Goal: Check status: Check status

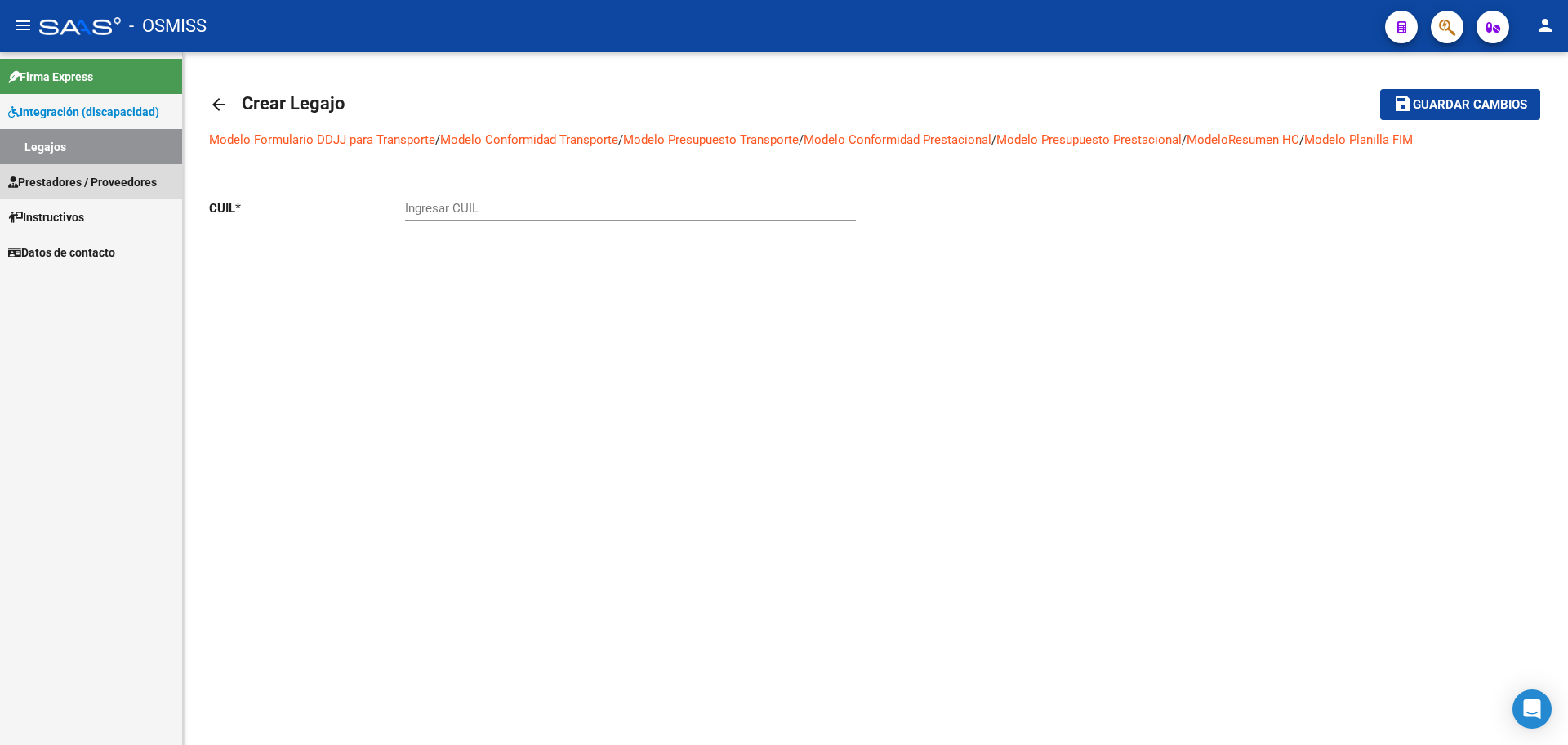
click at [77, 183] on span "Prestadores / Proveedores" at bounding box center [83, 182] width 149 height 18
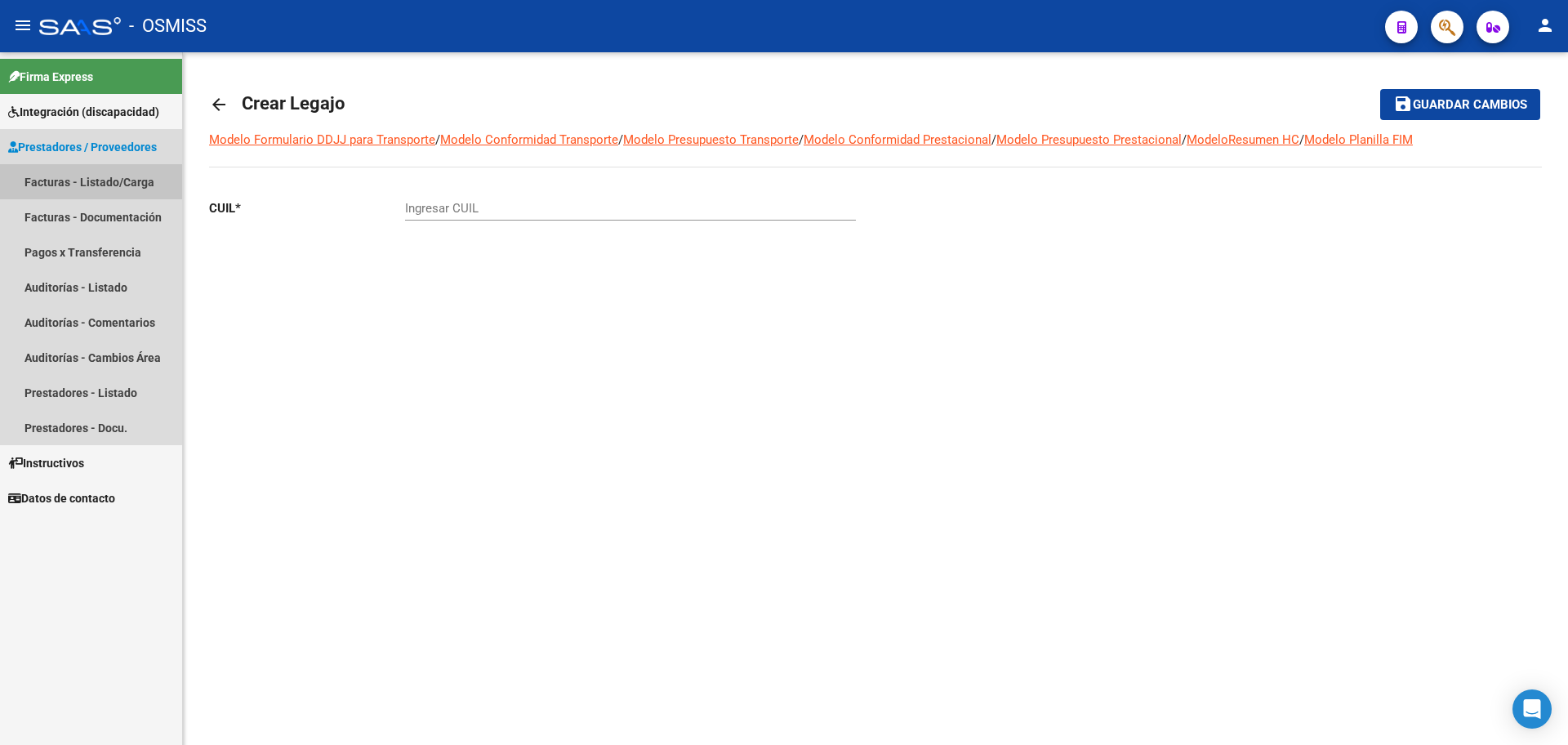
click at [74, 181] on link "Facturas - Listado/Carga" at bounding box center [91, 182] width 182 height 35
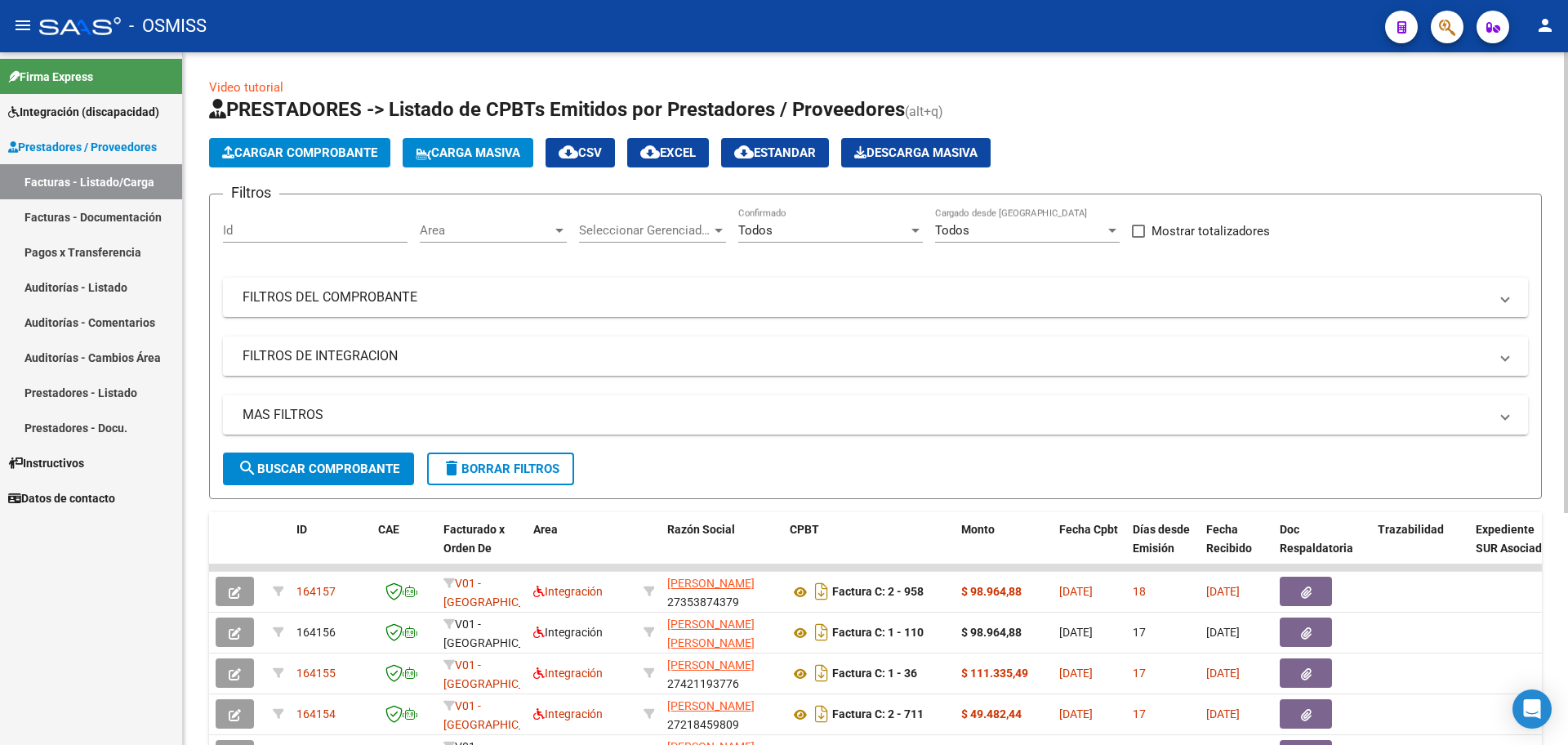
click at [369, 359] on mat-panel-title "FILTROS DE INTEGRACION" at bounding box center [866, 356] width 1246 height 18
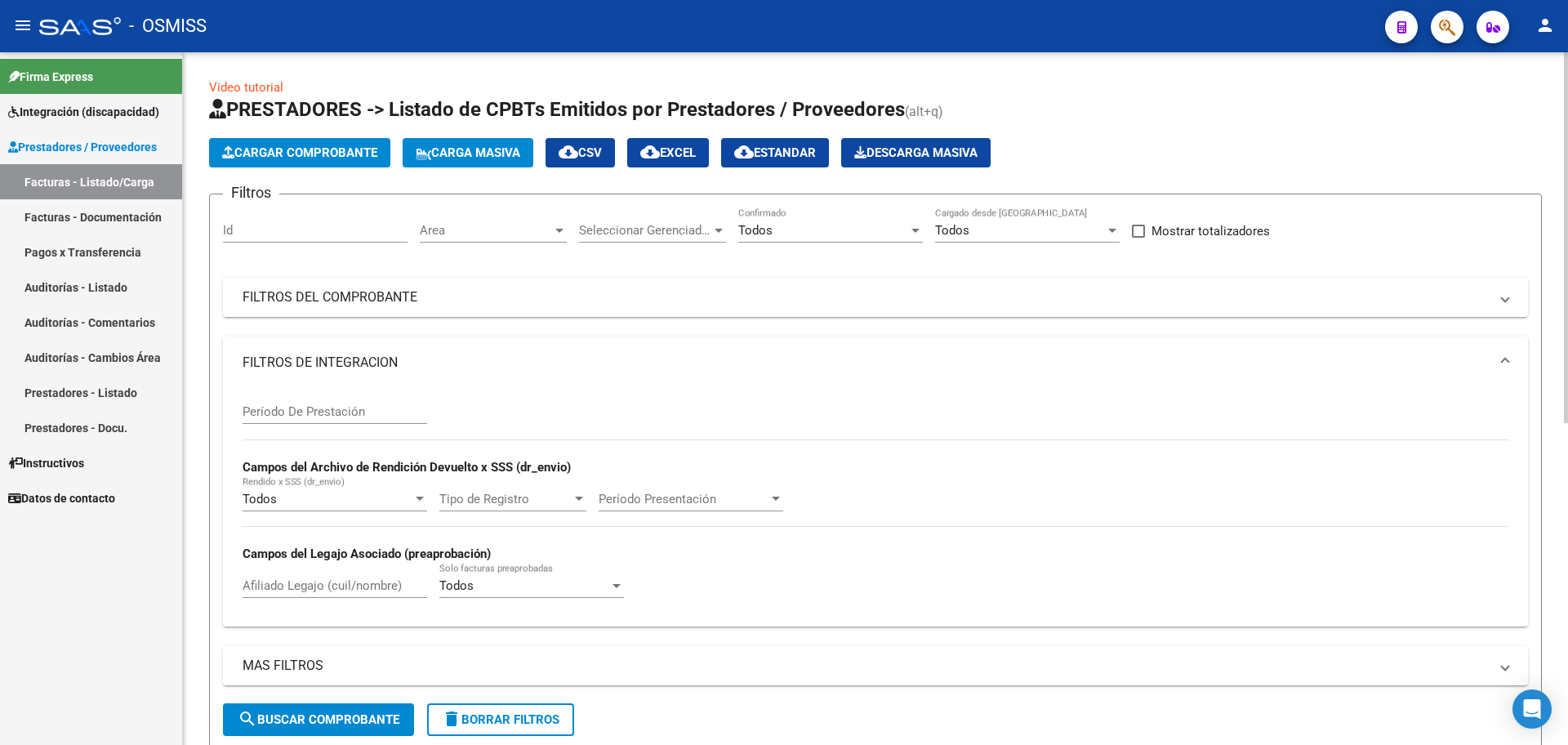
click at [365, 586] on input "Afiliado Legajo (cuil/nombre)" at bounding box center [335, 585] width 185 height 15
click at [660, 503] on span "Período Presentación" at bounding box center [683, 499] width 170 height 15
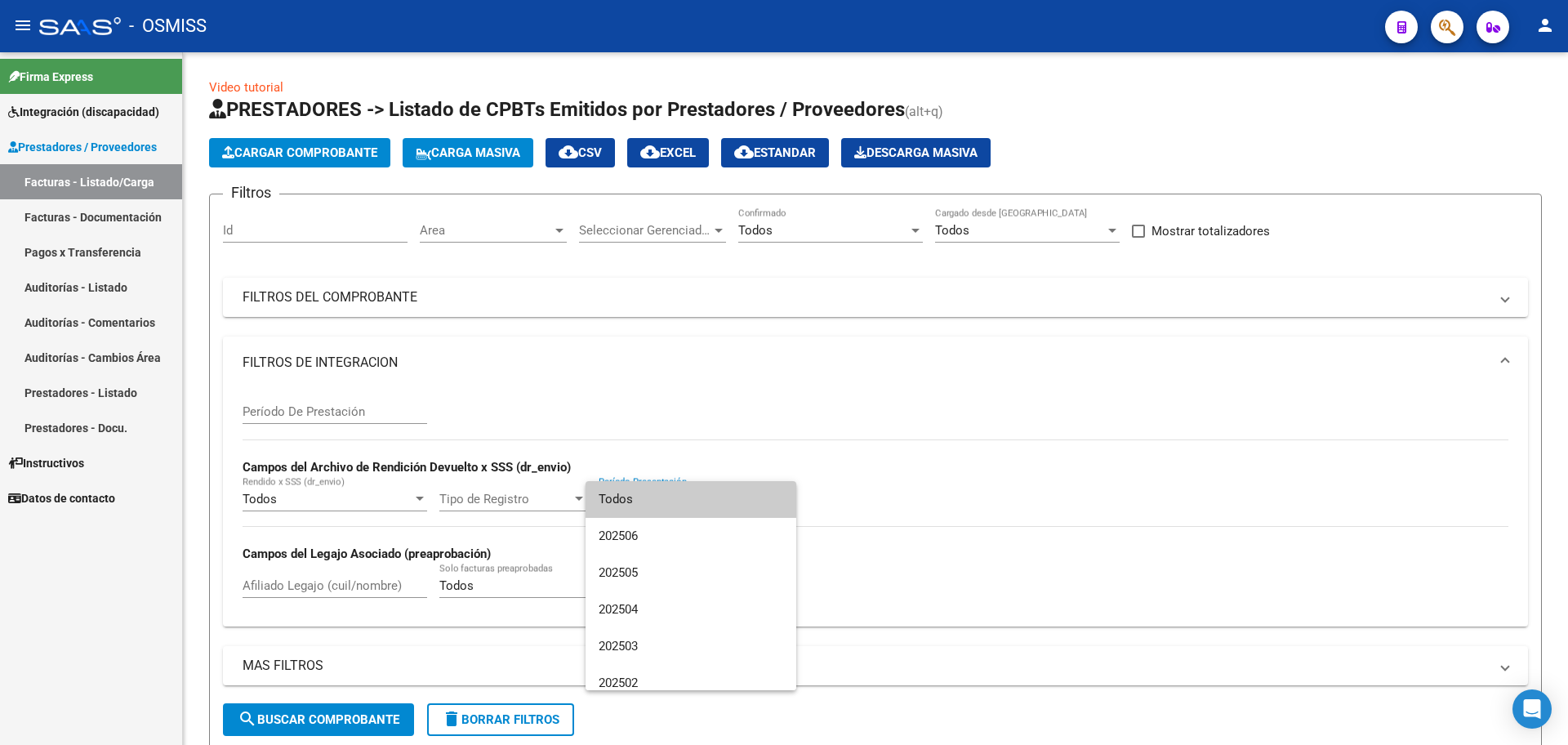
click at [844, 404] on div at bounding box center [784, 372] width 1568 height 745
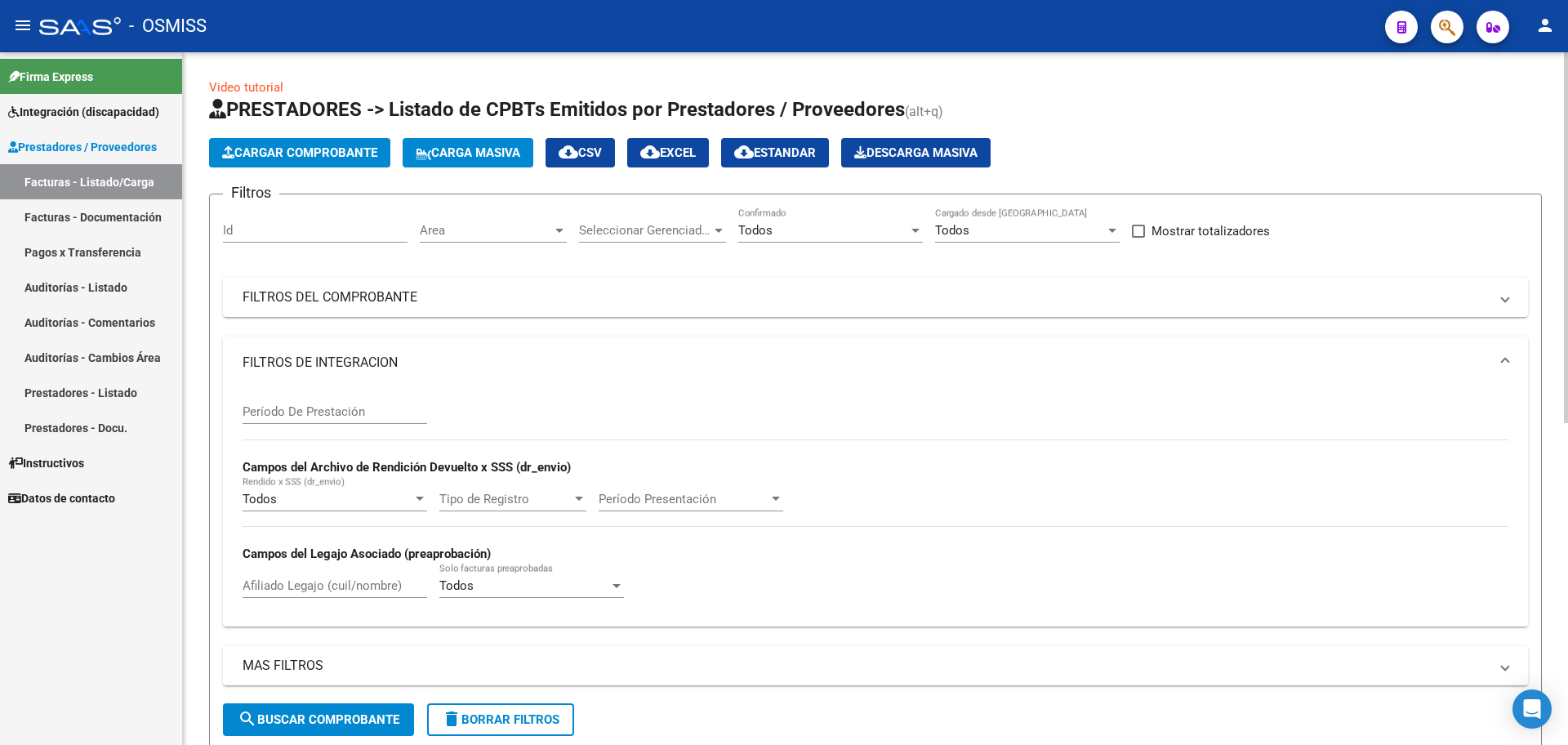
click at [669, 502] on span "Período Presentación" at bounding box center [683, 499] width 170 height 15
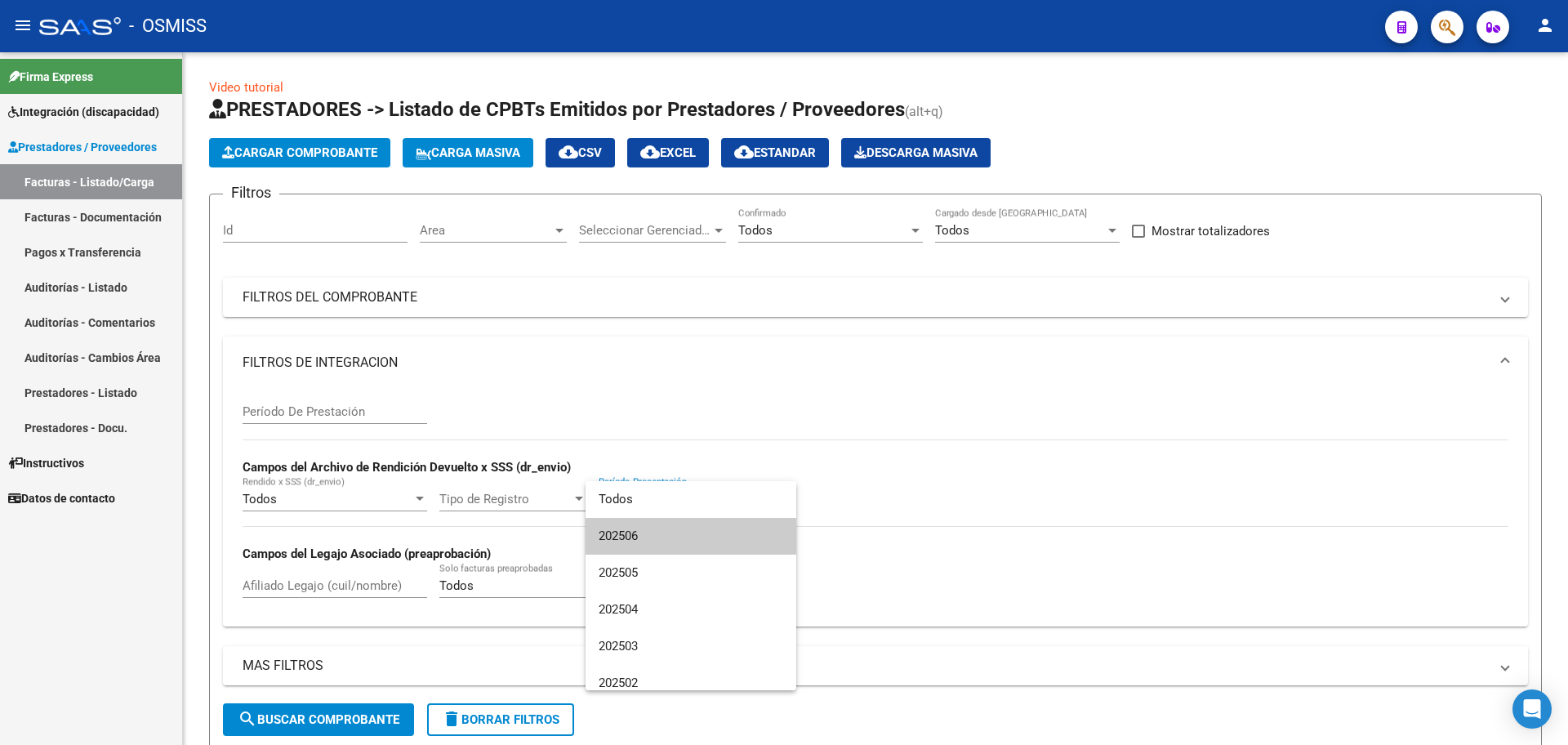
click at [715, 451] on div at bounding box center [784, 372] width 1568 height 745
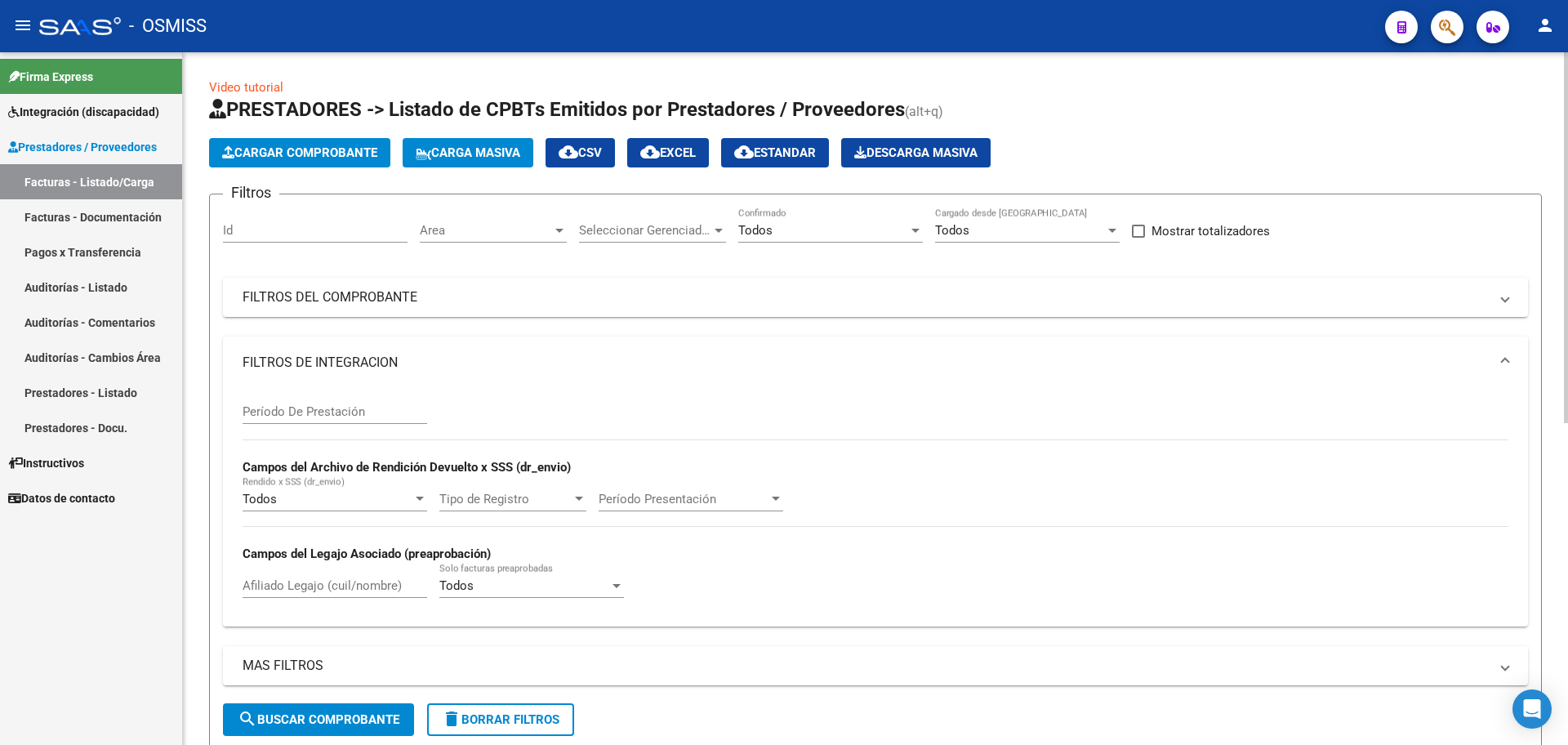
click at [661, 506] on div "Período Presentación Período Presentación" at bounding box center [690, 493] width 185 height 35
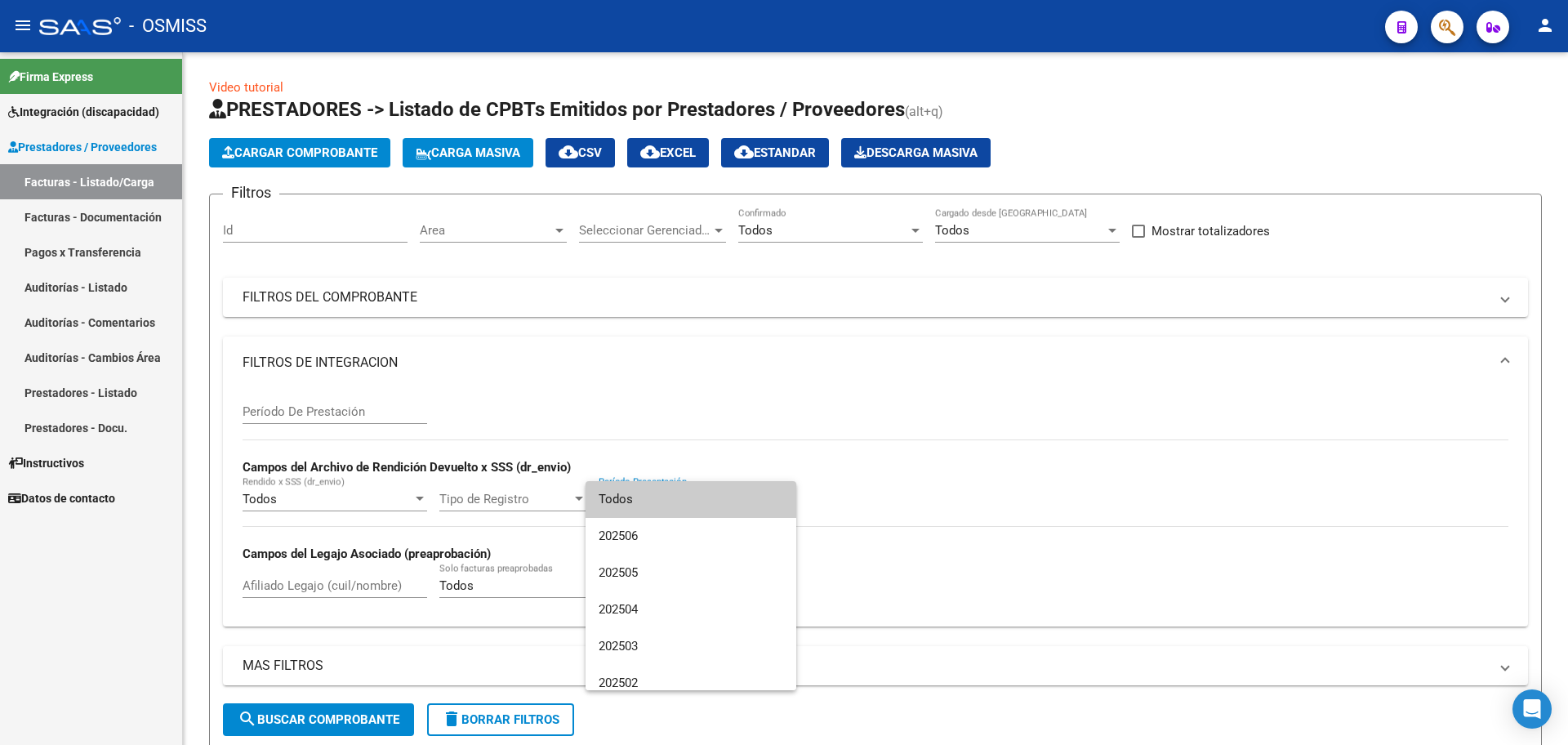
click at [716, 434] on div at bounding box center [784, 372] width 1568 height 745
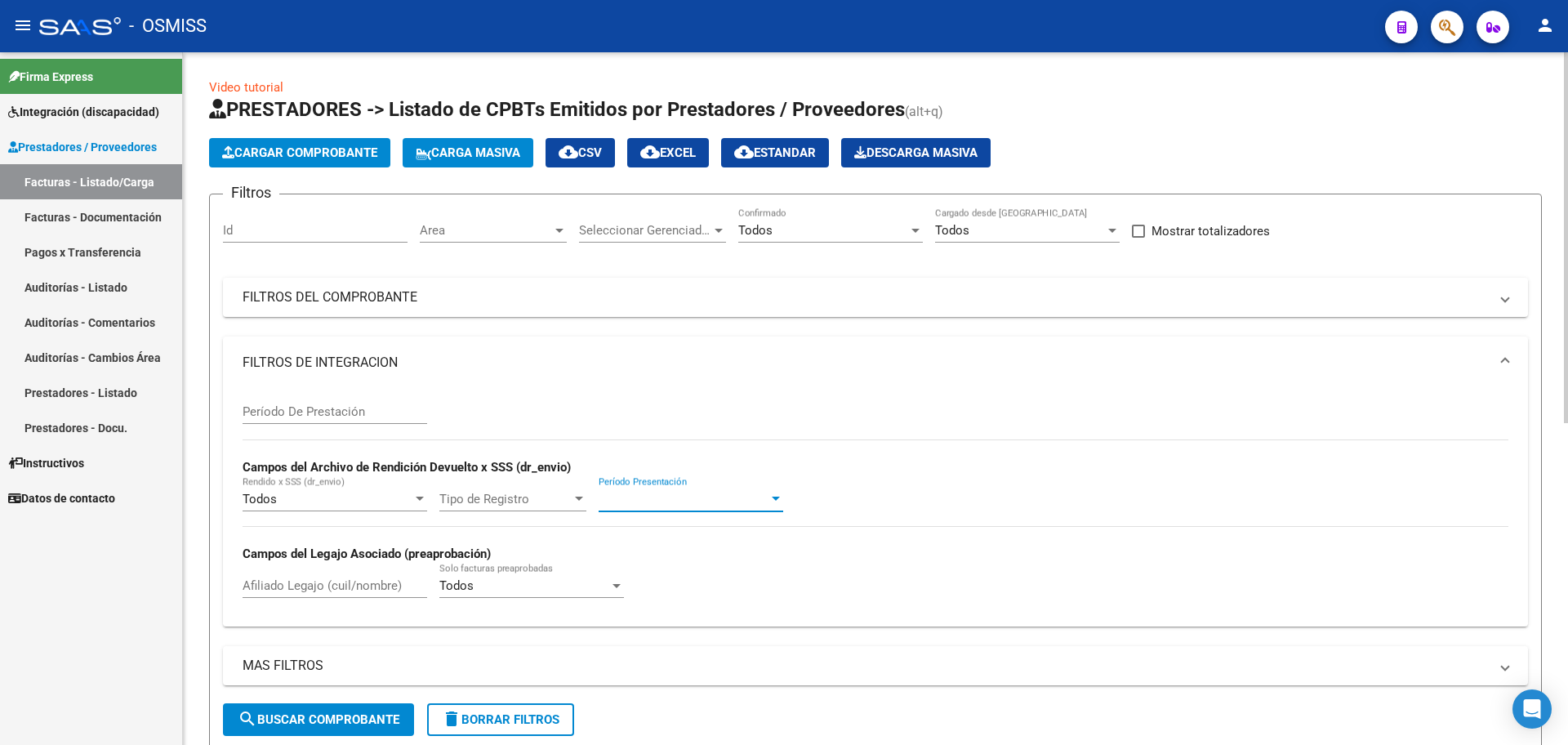
click at [656, 502] on span "Período Presentación" at bounding box center [683, 499] width 170 height 15
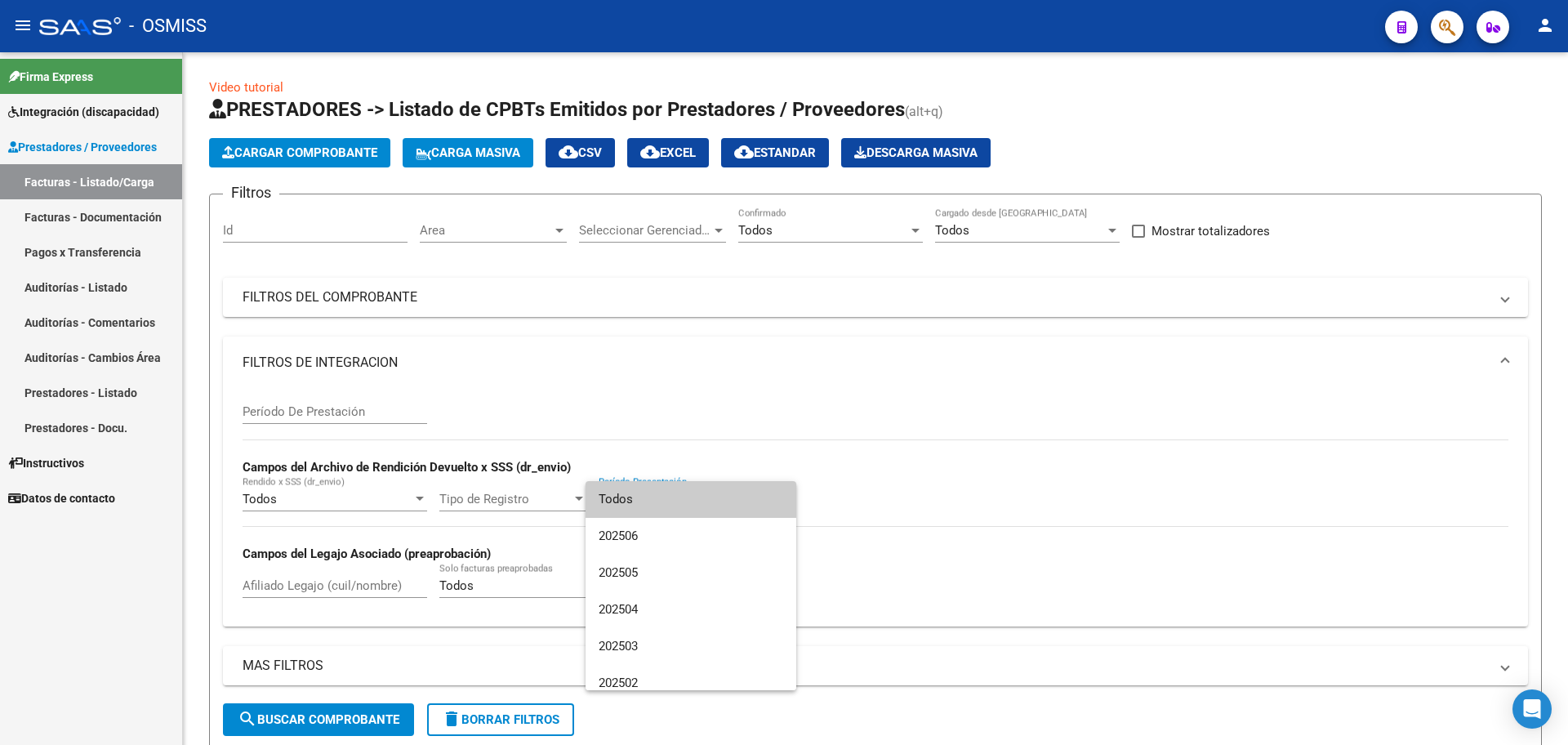
click at [1415, 196] on div at bounding box center [784, 372] width 1568 height 745
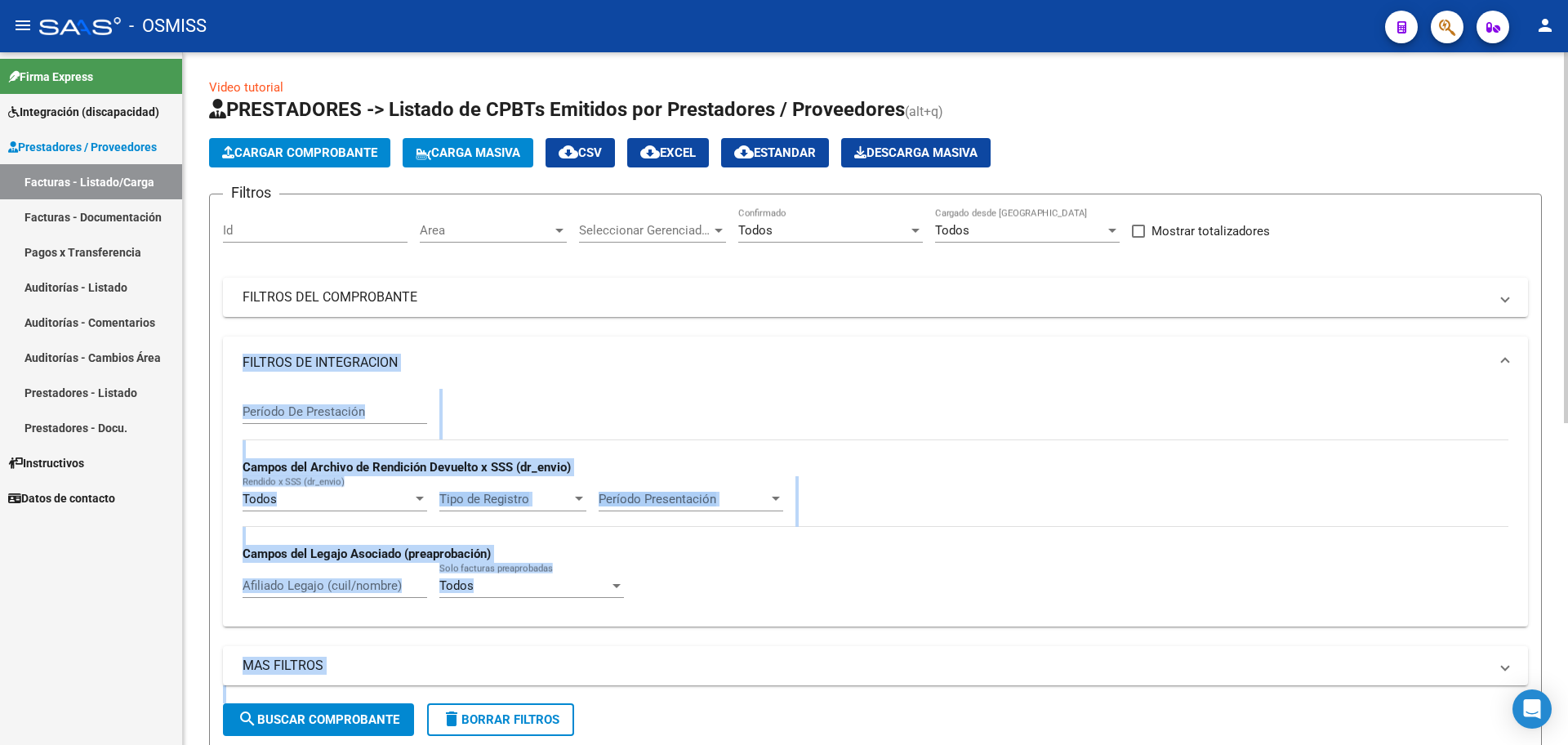
drag, startPoint x: 1563, startPoint y: 294, endPoint x: 1567, endPoint y: 468, distance: 174.0
click at [1567, 468] on div "Video tutorial PRESTADORES -> Listado de CPBTs Emitidos por Prestadores / Prove…" at bounding box center [878, 691] width 1390 height 1277
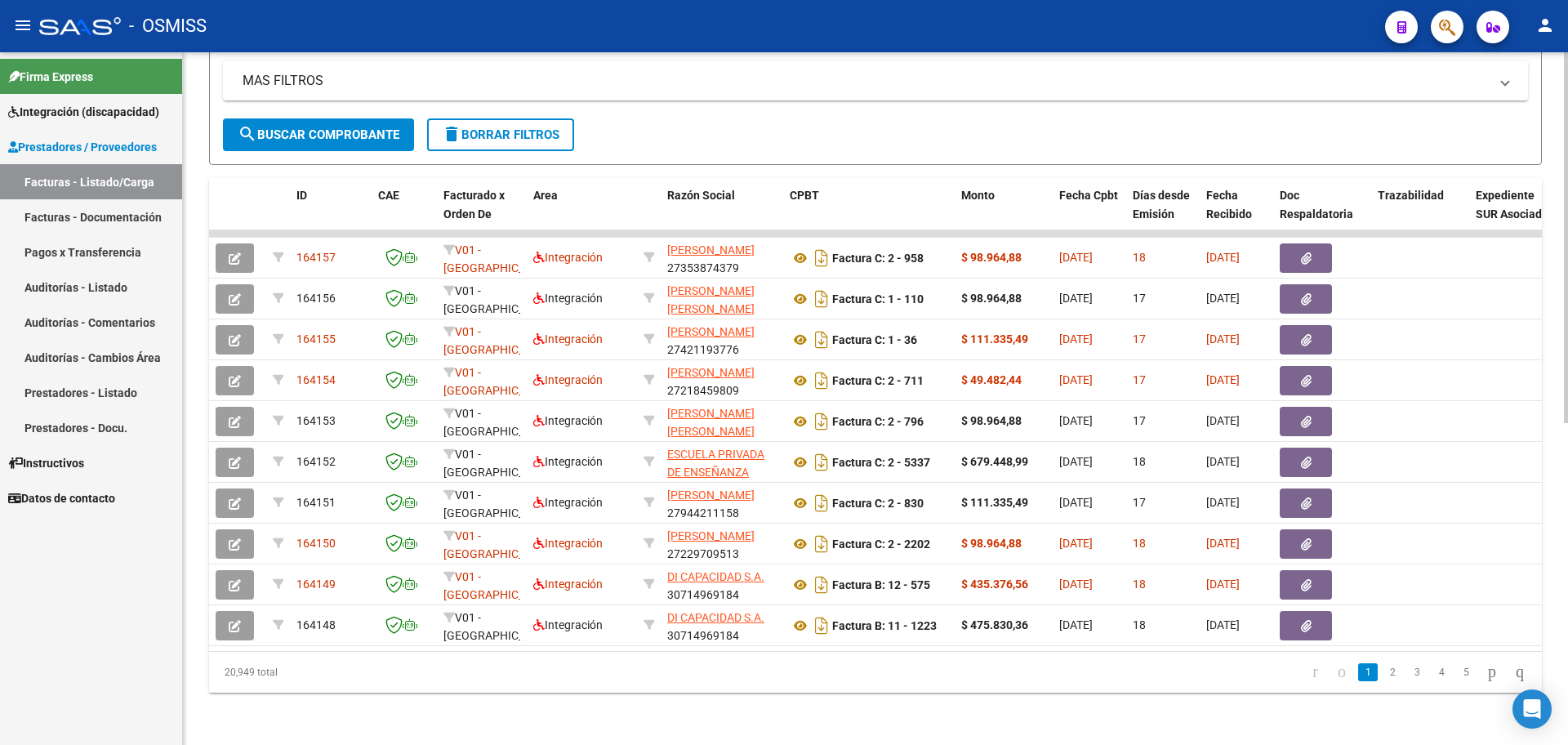
click at [1562, 627] on div "Video tutorial PRESTADORES -> Listado de CPBTs Emitidos por Prestadores / Prove…" at bounding box center [878, 107] width 1390 height 1277
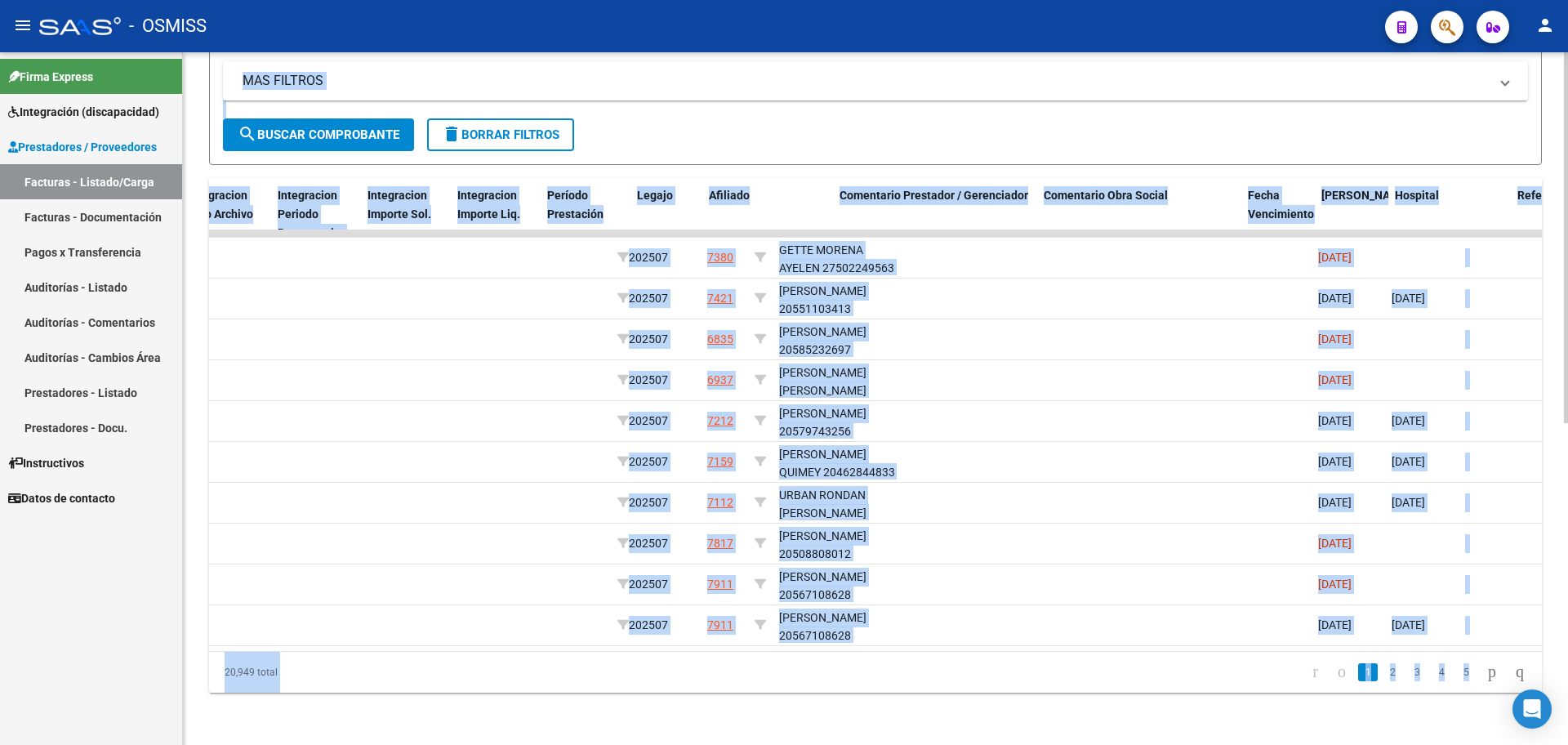
scroll to position [0, 1981]
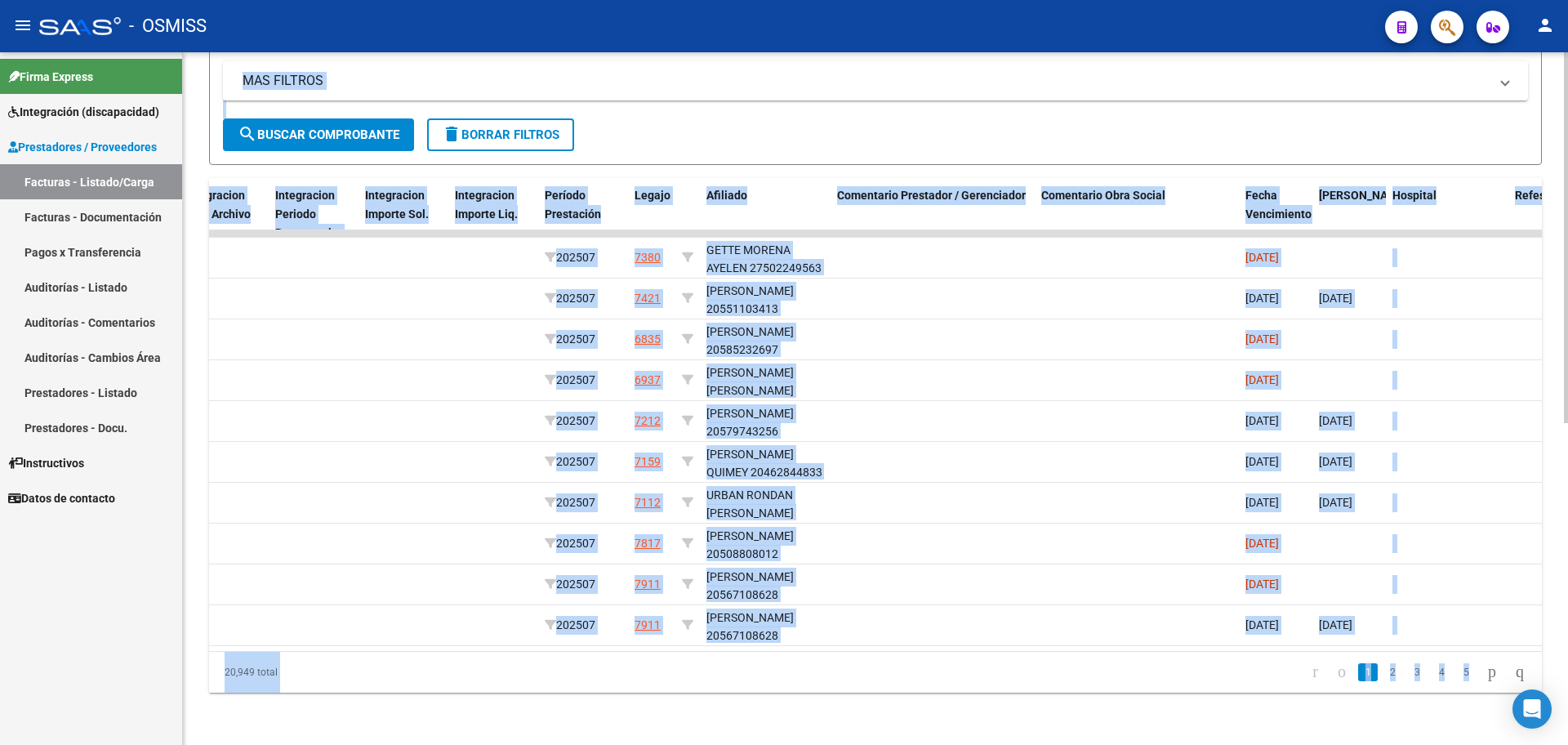
click at [1153, 734] on div "Video tutorial PRESTADORES -> Listado de CPBTs Emitidos por Prestadores / Prove…" at bounding box center [875, 107] width 1385 height 1277
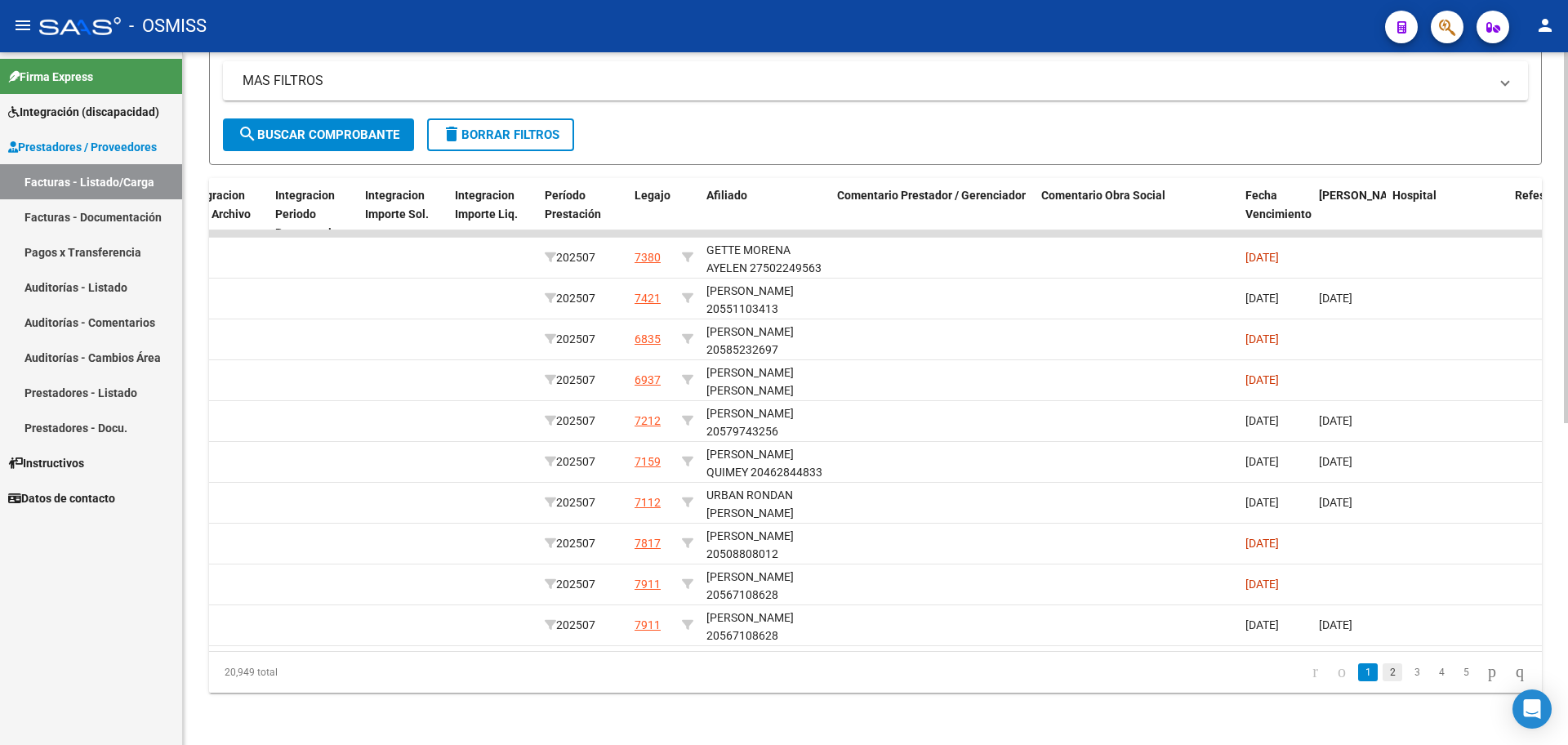
click at [1383, 681] on link "2" at bounding box center [1392, 672] width 19 height 18
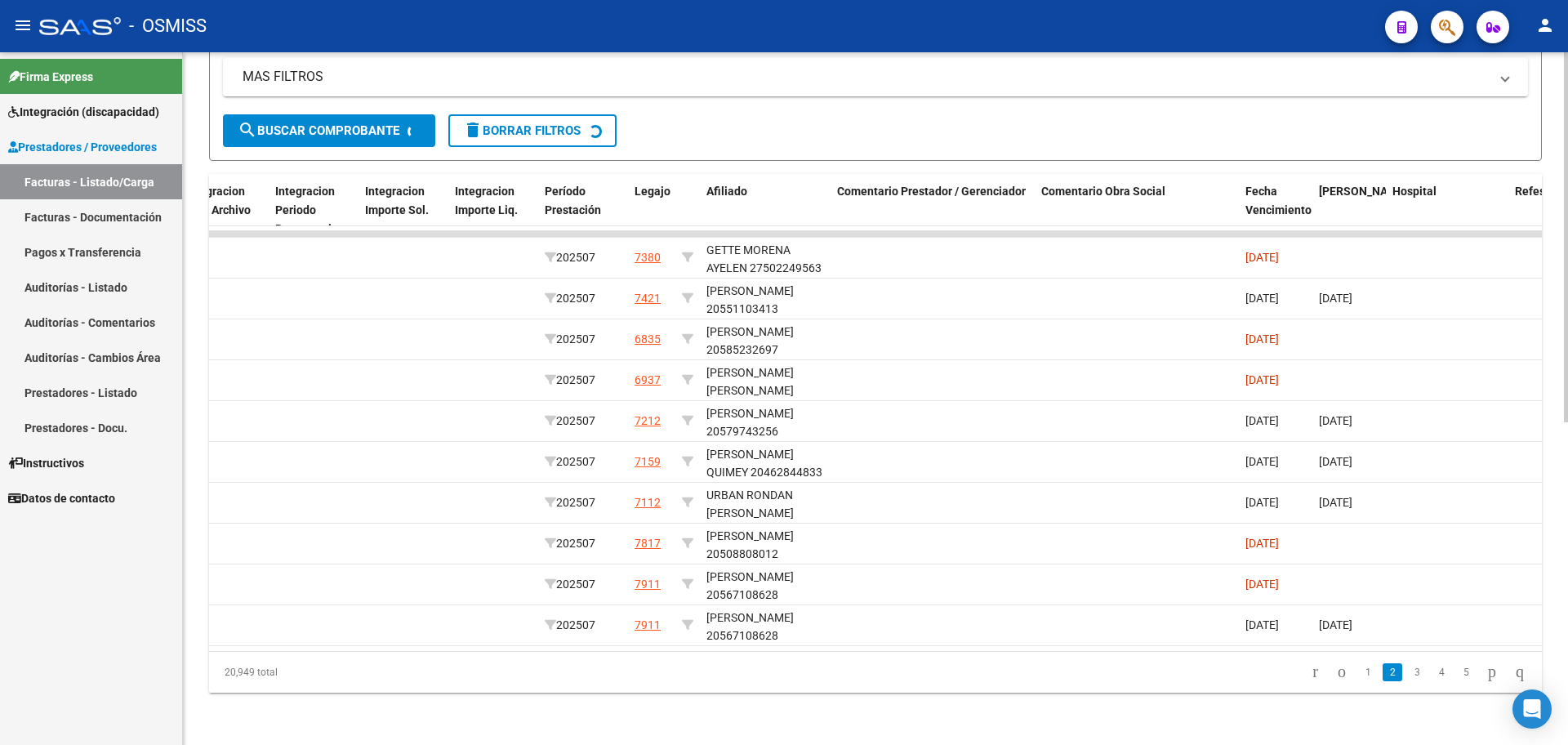
click at [1375, 689] on div "20,949 total 1 2 3 4 5" at bounding box center [876, 672] width 1333 height 40
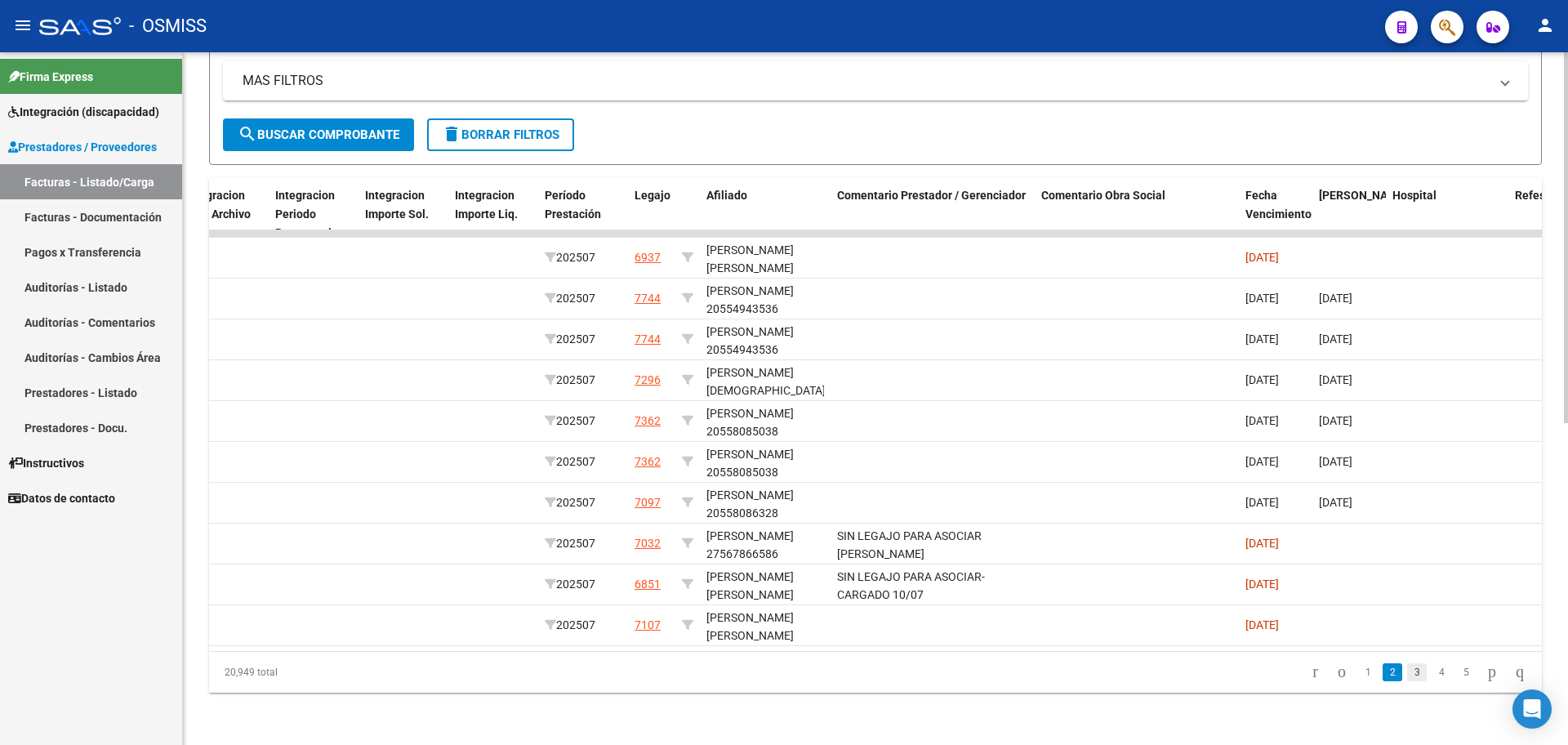
click at [1407, 681] on link "3" at bounding box center [1416, 672] width 19 height 18
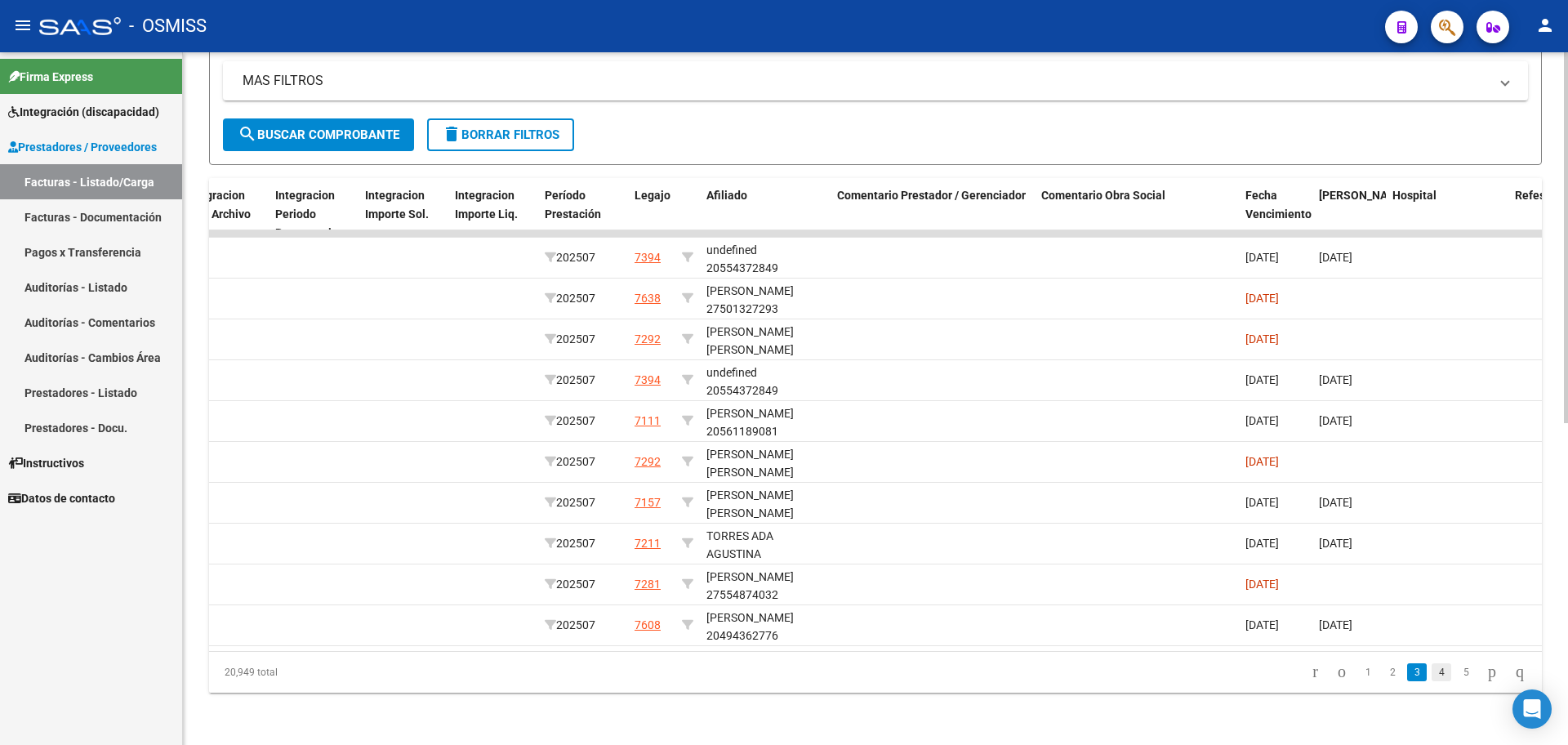
click at [1435, 681] on link "4" at bounding box center [1441, 672] width 19 height 18
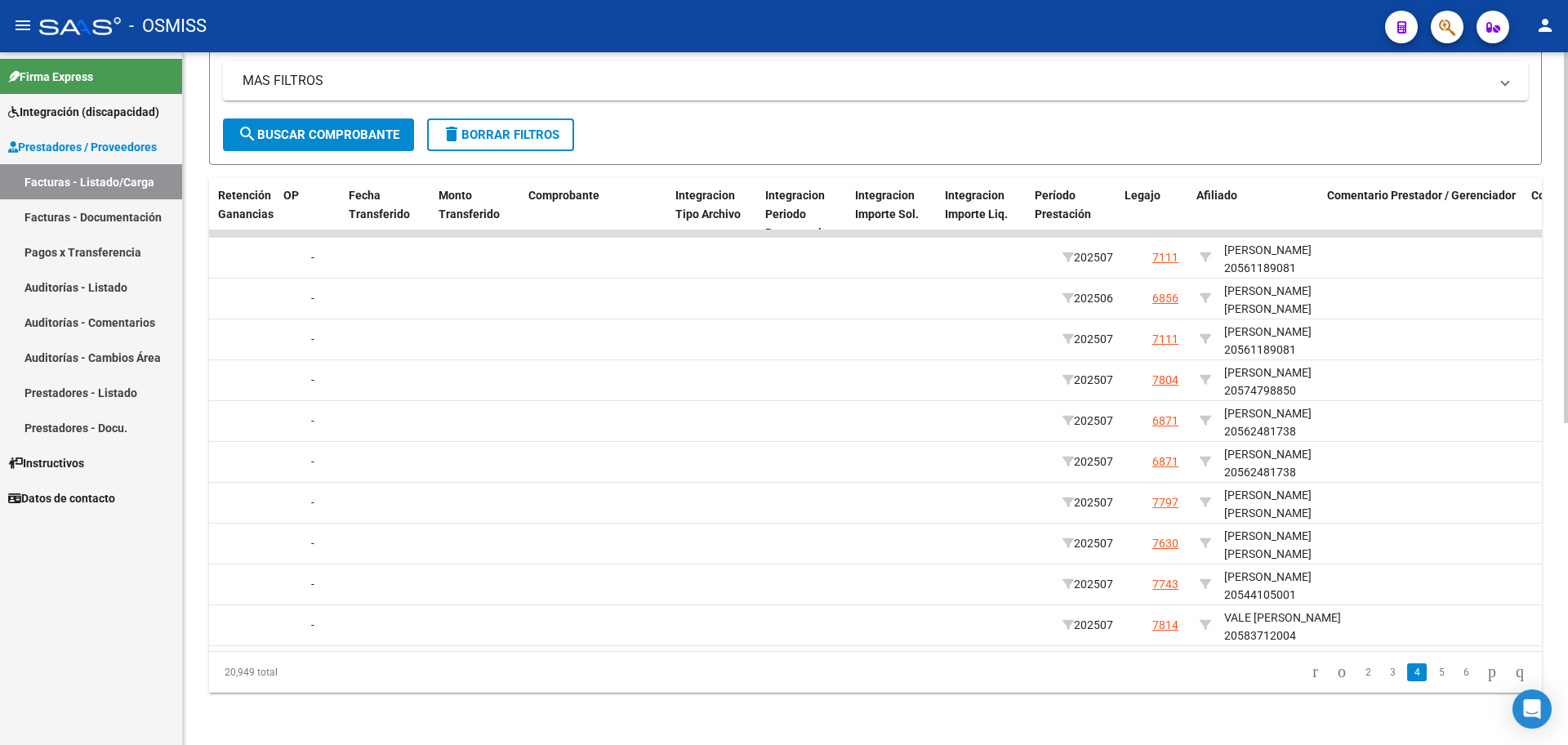
scroll to position [0, 1494]
